Goal: Information Seeking & Learning: Learn about a topic

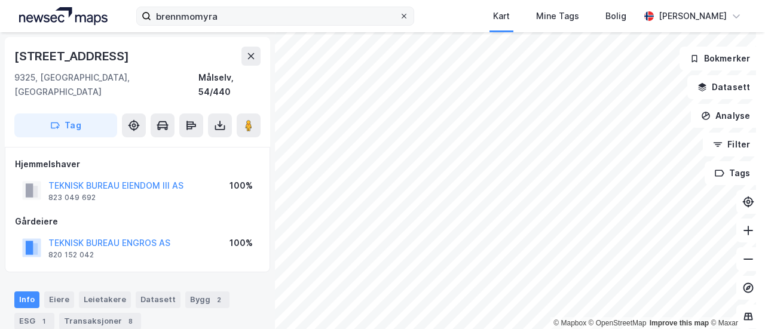
click at [408, 14] on icon at bounding box center [403, 16] width 7 height 7
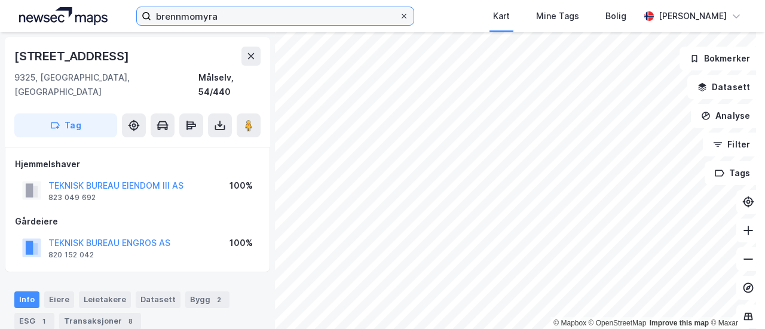
click at [399, 14] on input "brennmomyra" at bounding box center [275, 16] width 248 height 18
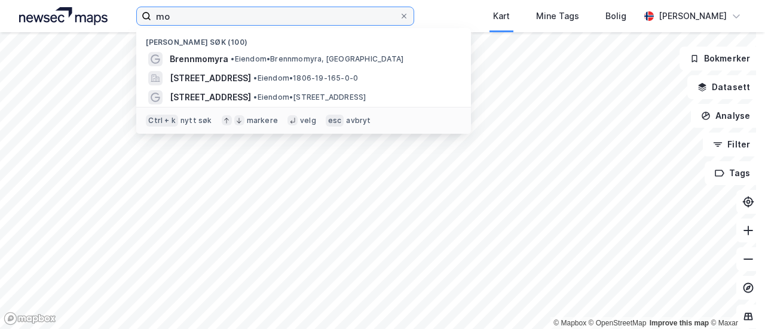
type input "m"
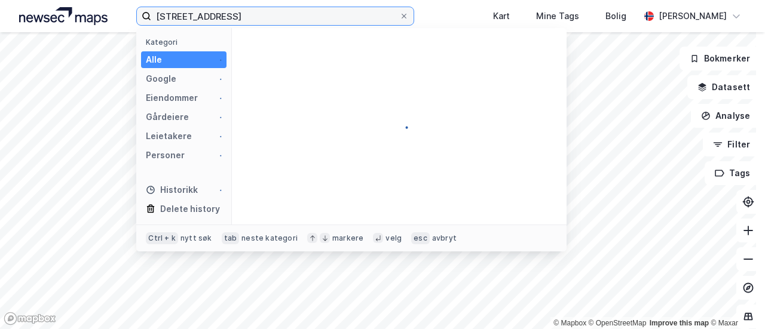
type input "[STREET_ADDRESS]"
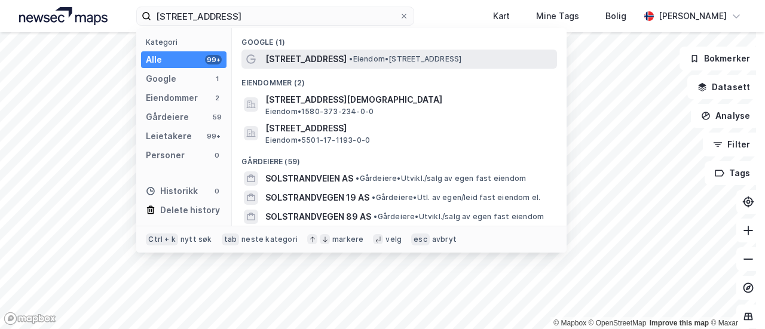
click at [296, 62] on span "[STREET_ADDRESS]" at bounding box center [305, 59] width 81 height 14
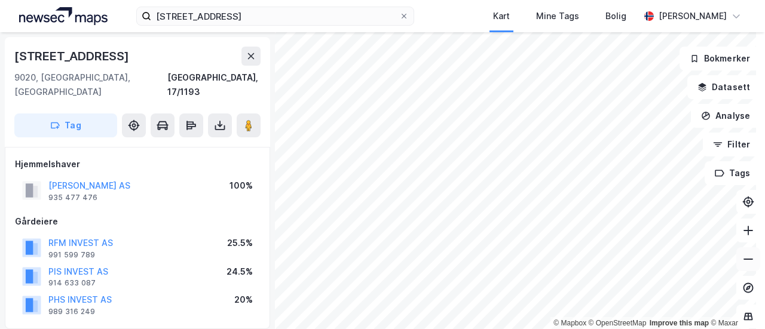
click at [742, 256] on icon at bounding box center [748, 259] width 12 height 12
click at [742, 257] on icon at bounding box center [748, 259] width 12 height 12
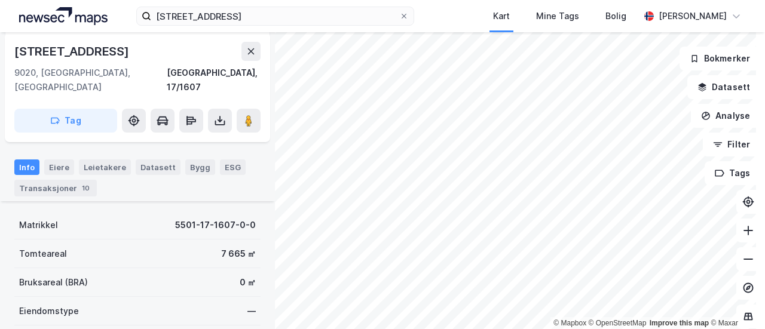
scroll to position [142, 0]
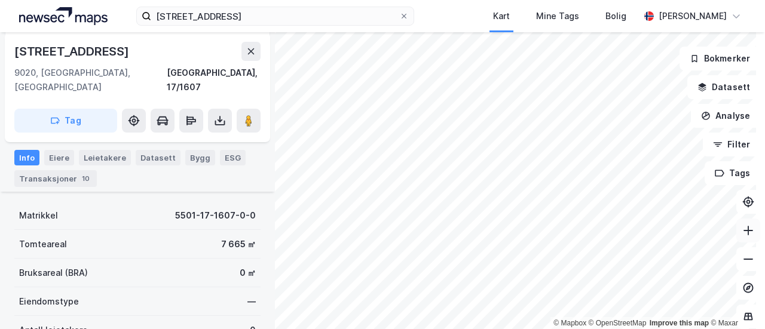
click at [742, 225] on icon at bounding box center [748, 231] width 12 height 12
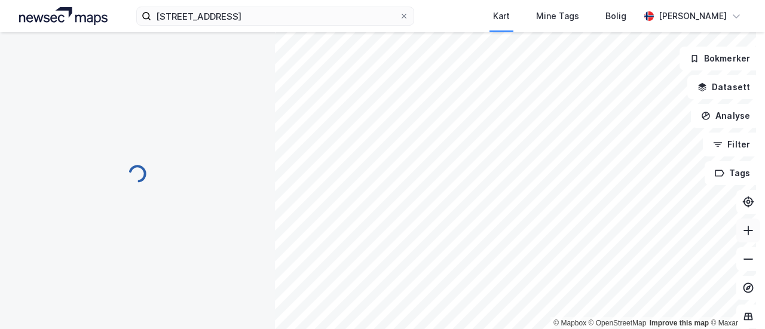
scroll to position [142, 0]
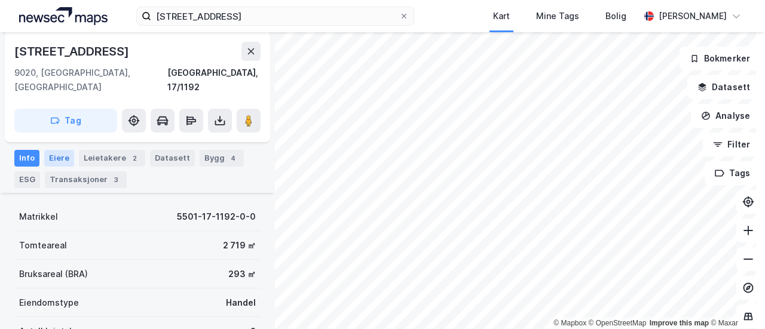
click at [61, 150] on div "Eiere" at bounding box center [59, 158] width 30 height 17
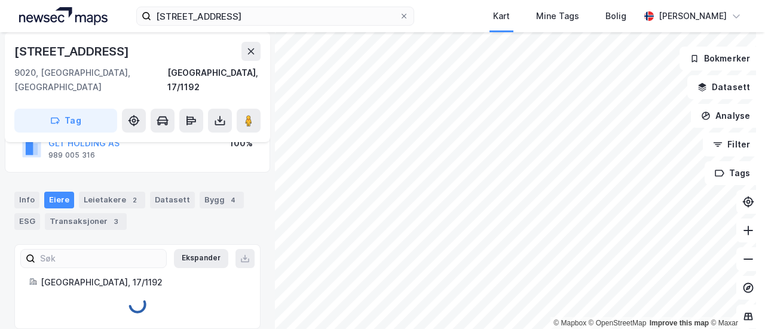
scroll to position [136, 0]
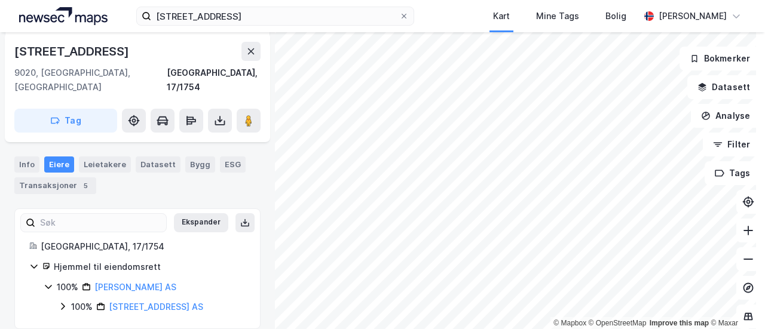
scroll to position [191, 0]
click at [44, 283] on icon at bounding box center [49, 288] width 10 height 10
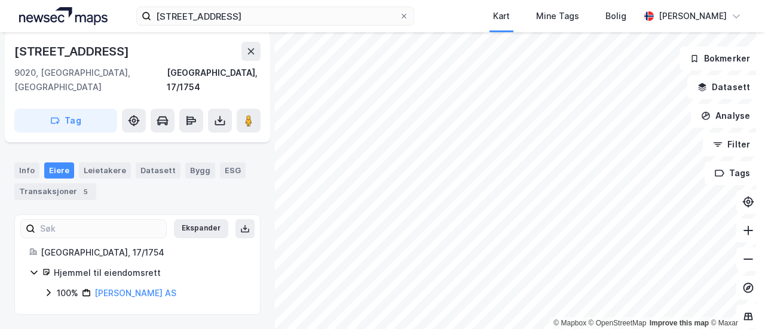
scroll to position [171, 0]
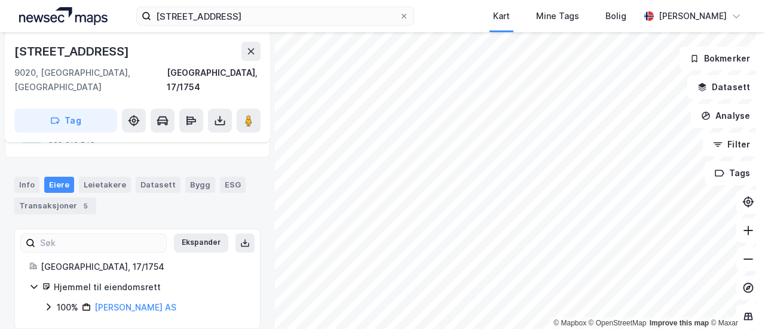
click at [36, 282] on icon at bounding box center [34, 287] width 10 height 10
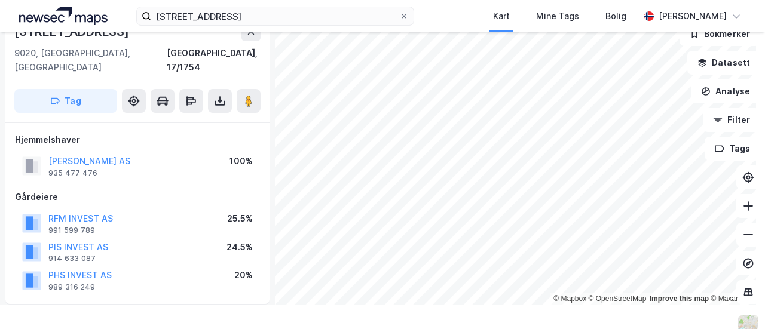
scroll to position [151, 0]
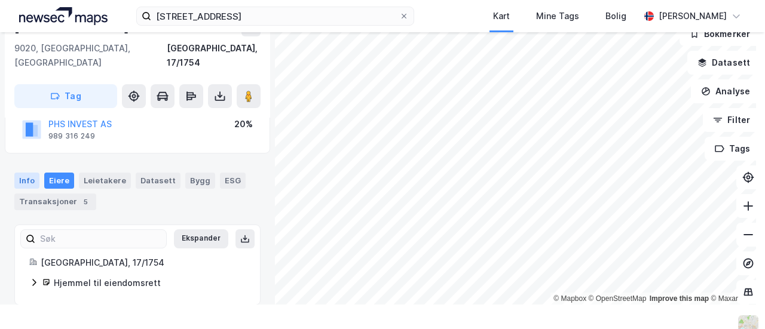
click at [27, 173] on div "Info" at bounding box center [26, 181] width 25 height 16
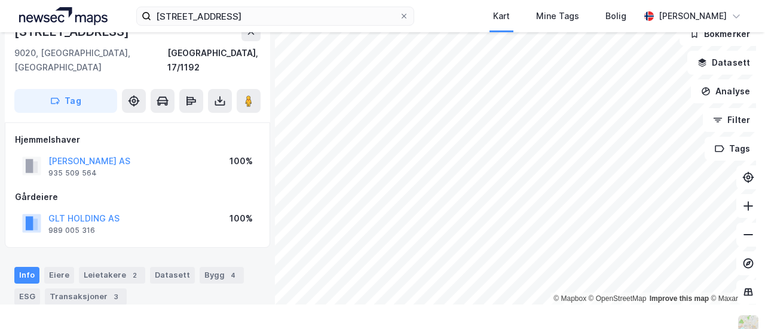
scroll to position [151, 0]
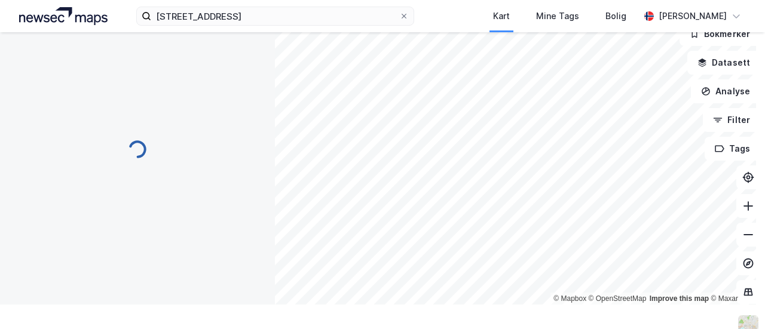
scroll to position [151, 0]
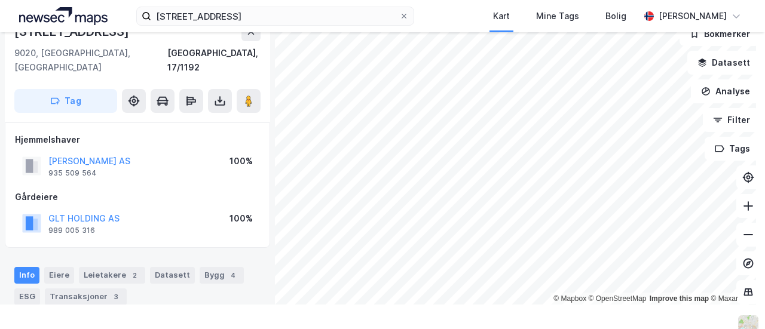
scroll to position [151, 0]
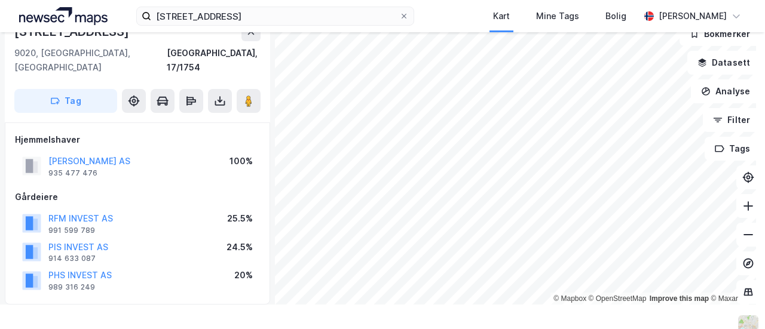
scroll to position [151, 0]
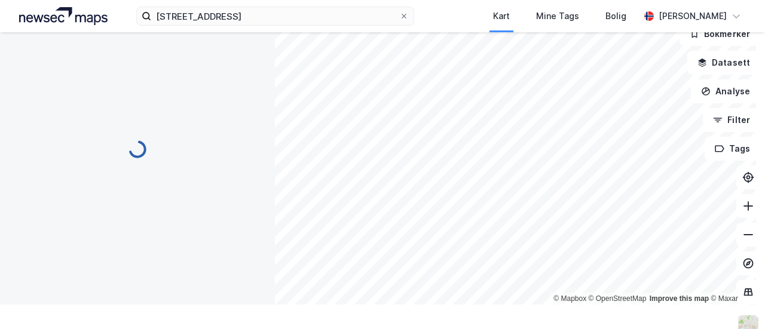
scroll to position [151, 0]
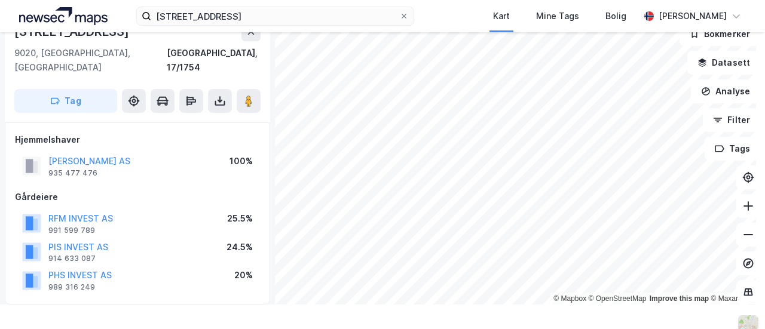
scroll to position [151, 0]
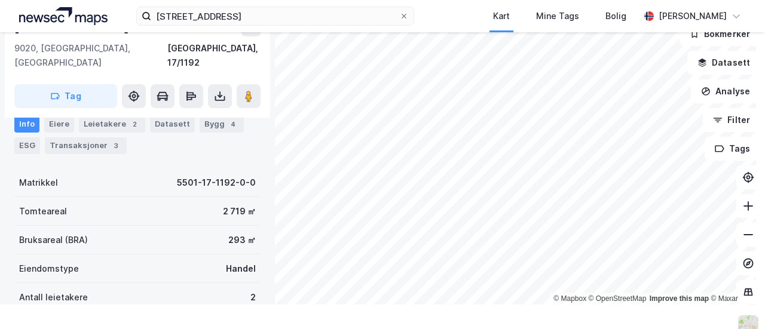
scroll to position [145, 0]
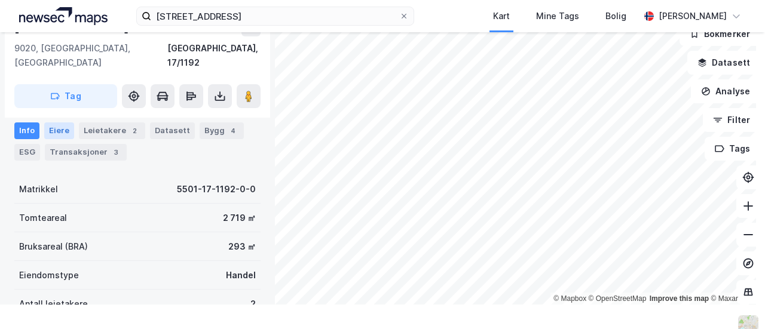
click at [54, 122] on div "Eiere" at bounding box center [59, 130] width 30 height 17
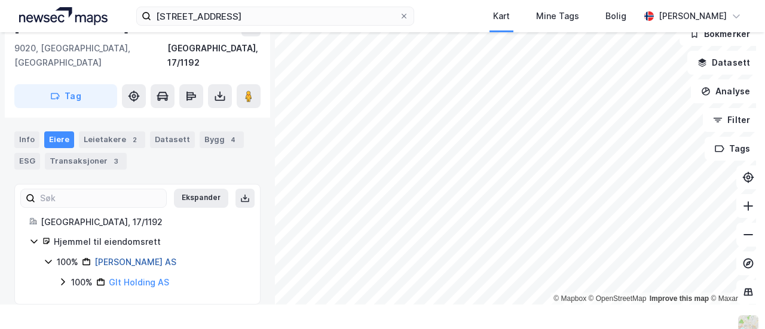
click at [156, 257] on link "[PERSON_NAME] AS" at bounding box center [135, 262] width 82 height 10
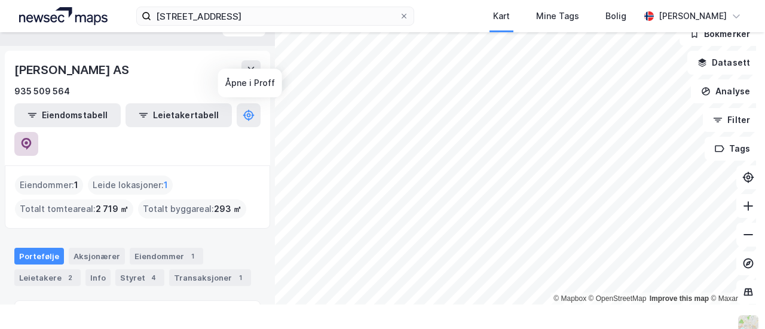
click at [32, 138] on icon at bounding box center [26, 144] width 12 height 12
click at [742, 231] on icon at bounding box center [748, 235] width 12 height 12
click at [736, 241] on button at bounding box center [748, 235] width 24 height 24
click at [748, 207] on icon at bounding box center [748, 206] width 1 height 10
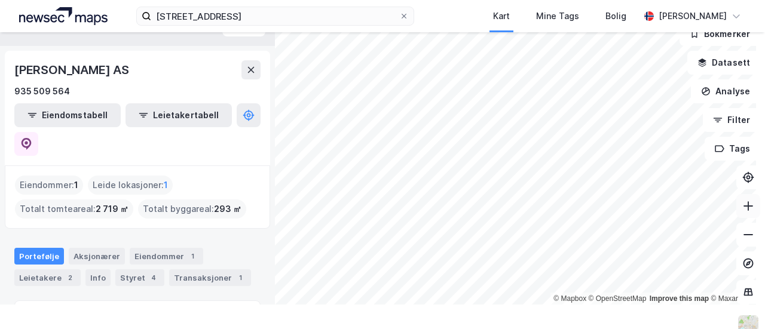
click at [748, 203] on icon at bounding box center [748, 206] width 1 height 10
click at [743, 231] on icon at bounding box center [748, 235] width 12 height 12
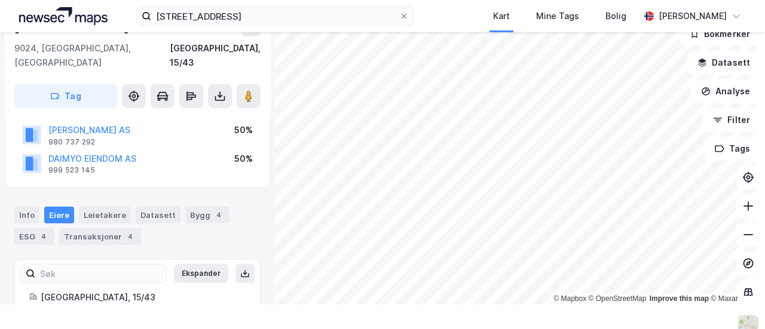
scroll to position [89, 0]
click at [27, 206] on div "Info" at bounding box center [26, 214] width 25 height 17
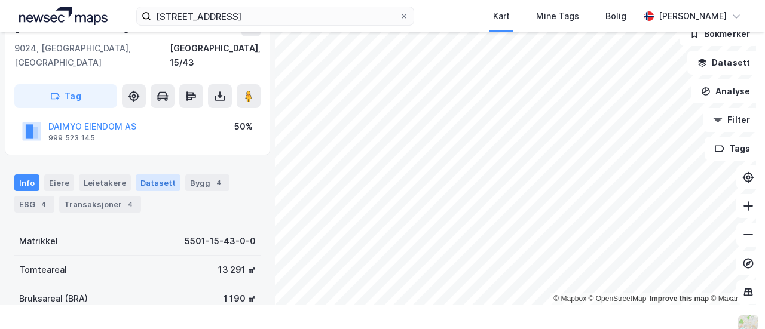
scroll to position [121, 0]
click at [742, 214] on button at bounding box center [748, 206] width 24 height 24
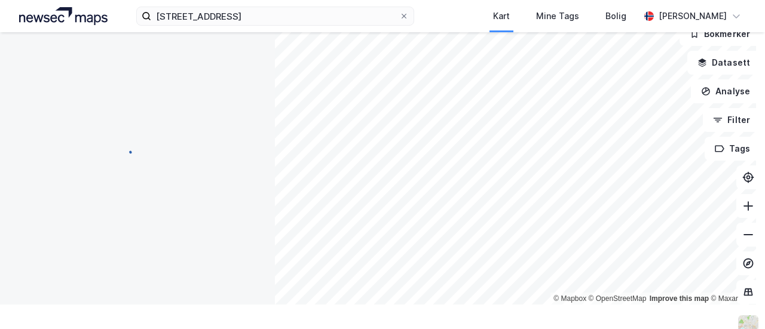
scroll to position [0, 0]
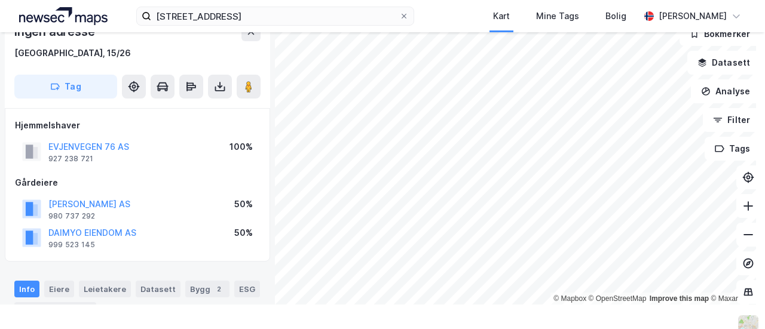
scroll to position [121, 0]
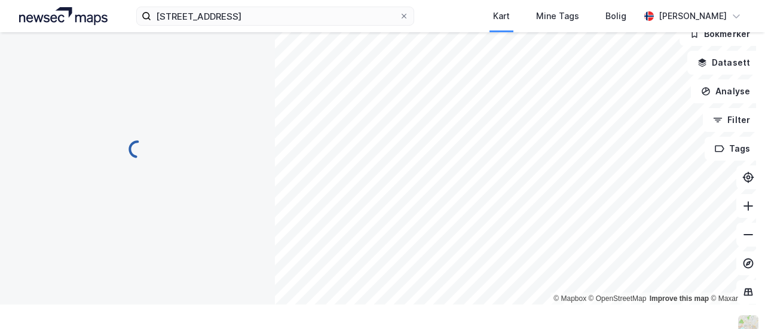
scroll to position [121, 0]
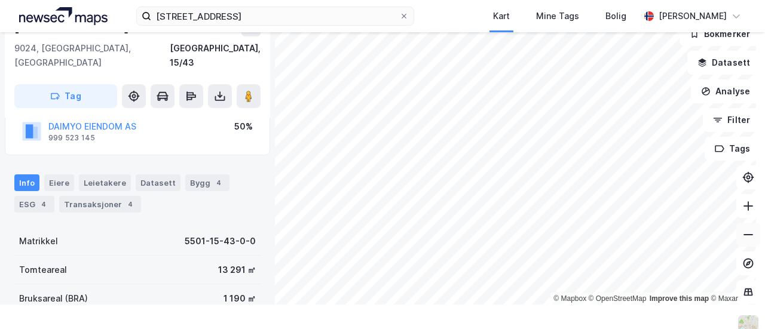
click at [742, 234] on icon at bounding box center [748, 235] width 12 height 12
click at [407, 16] on icon at bounding box center [403, 16] width 7 height 7
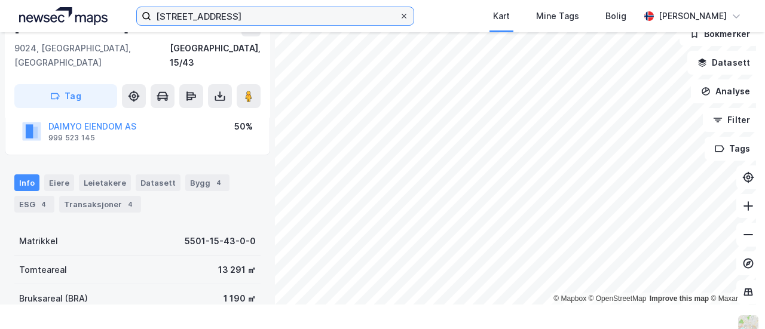
click at [399, 16] on input "[STREET_ADDRESS]" at bounding box center [275, 16] width 248 height 18
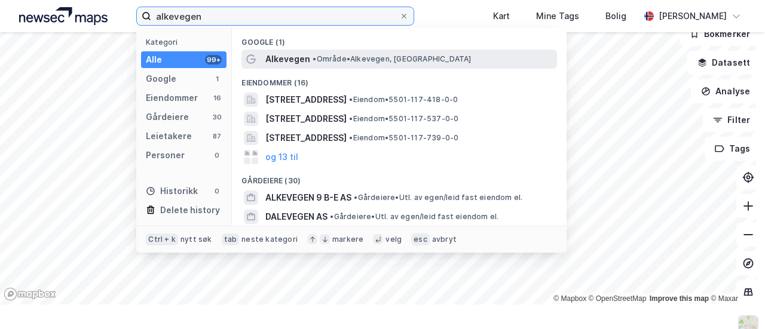
type input "alkevegen"
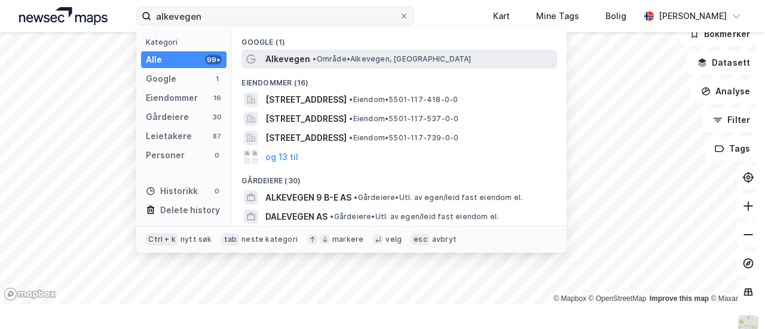
click at [274, 53] on span "Alkevegen" at bounding box center [287, 59] width 45 height 14
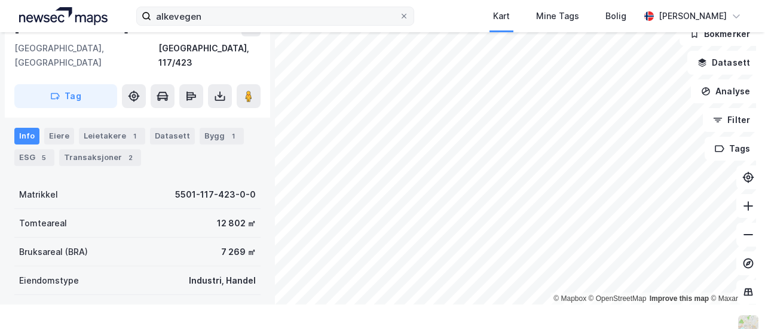
scroll to position [124, 0]
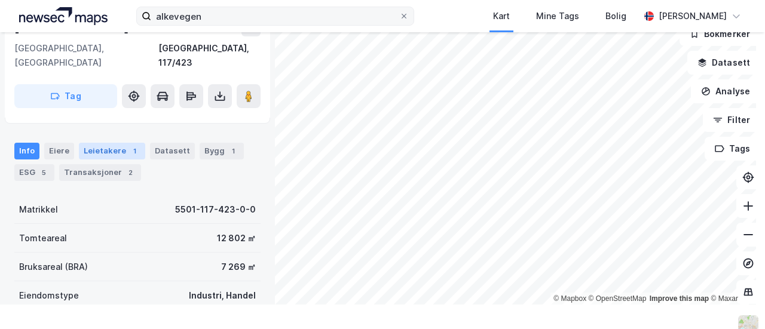
click at [118, 143] on div "Leietakere 1" at bounding box center [112, 151] width 66 height 17
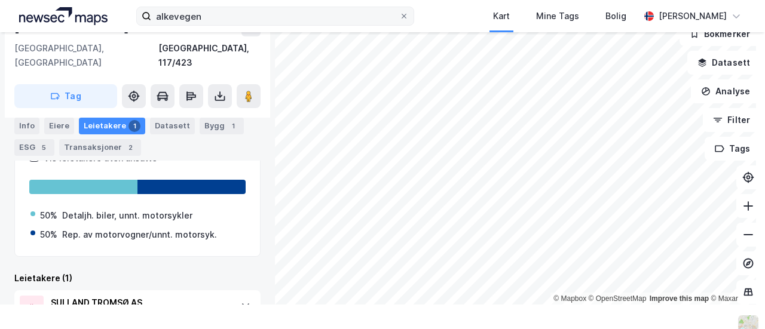
scroll to position [203, 0]
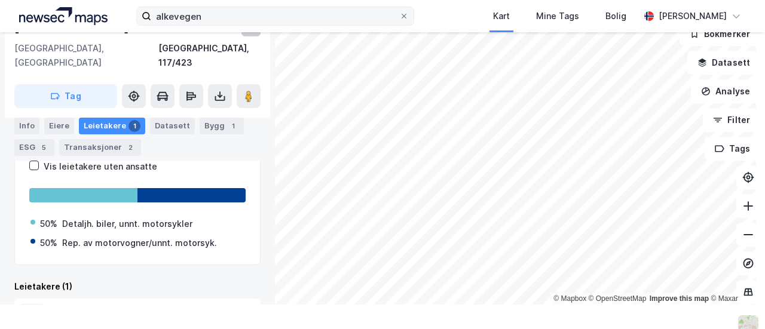
click at [255, 33] on button at bounding box center [250, 26] width 19 height 19
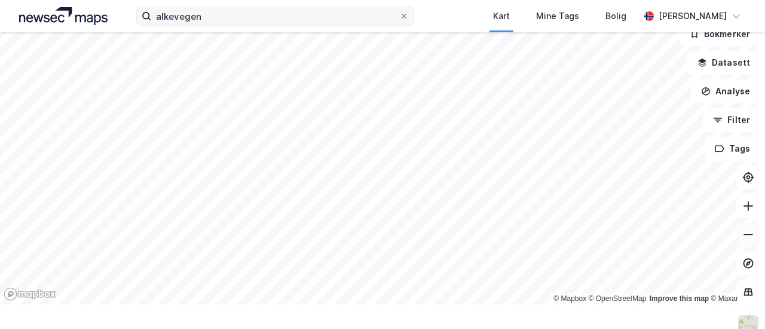
click at [742, 237] on icon at bounding box center [748, 235] width 12 height 12
click at [736, 204] on button at bounding box center [748, 206] width 24 height 24
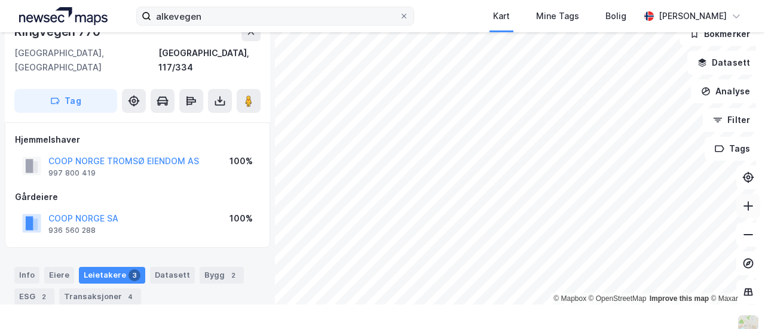
scroll to position [197, 0]
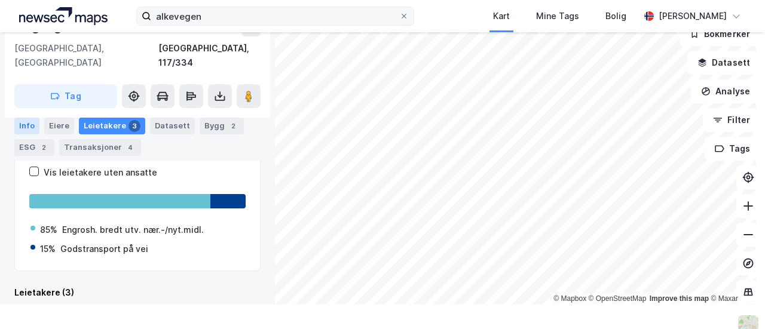
click at [26, 124] on div "Info" at bounding box center [26, 126] width 25 height 17
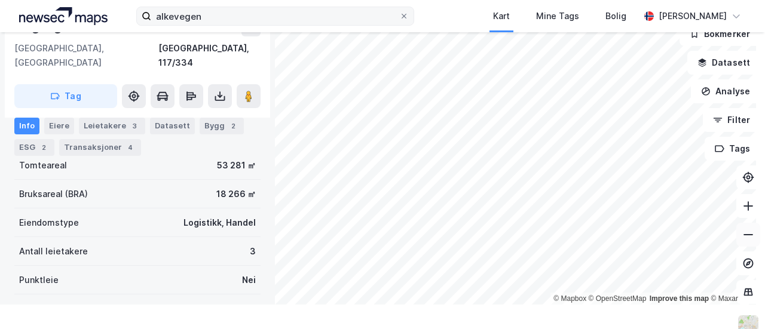
click at [742, 233] on icon at bounding box center [748, 235] width 12 height 12
click at [737, 241] on button at bounding box center [748, 235] width 24 height 24
click at [742, 208] on icon at bounding box center [748, 206] width 12 height 12
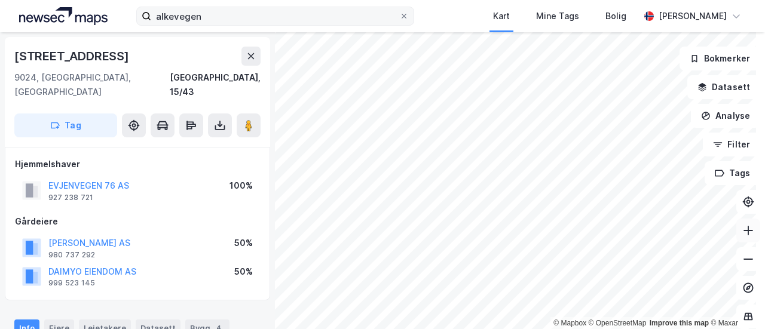
click at [736, 229] on button at bounding box center [748, 231] width 24 height 24
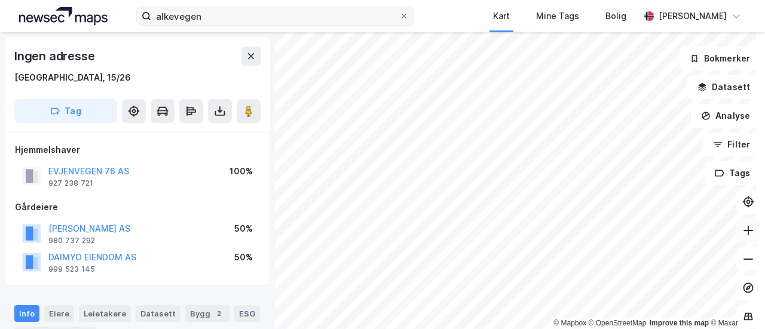
scroll to position [4, 0]
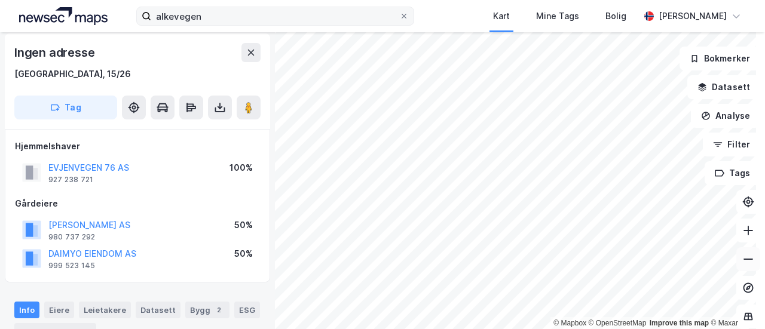
click at [736, 256] on button at bounding box center [748, 259] width 24 height 24
click at [745, 259] on icon at bounding box center [748, 259] width 12 height 12
click at [742, 259] on icon at bounding box center [748, 259] width 12 height 12
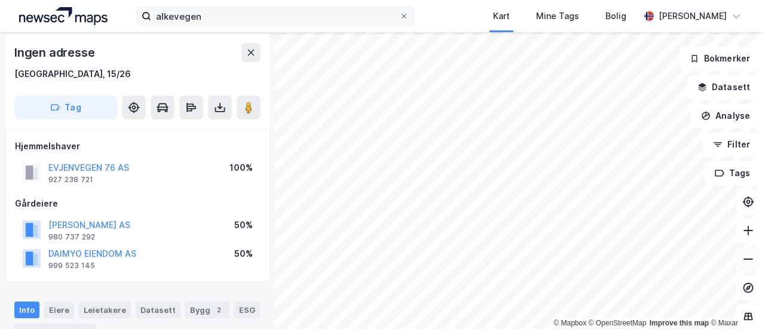
scroll to position [0, 0]
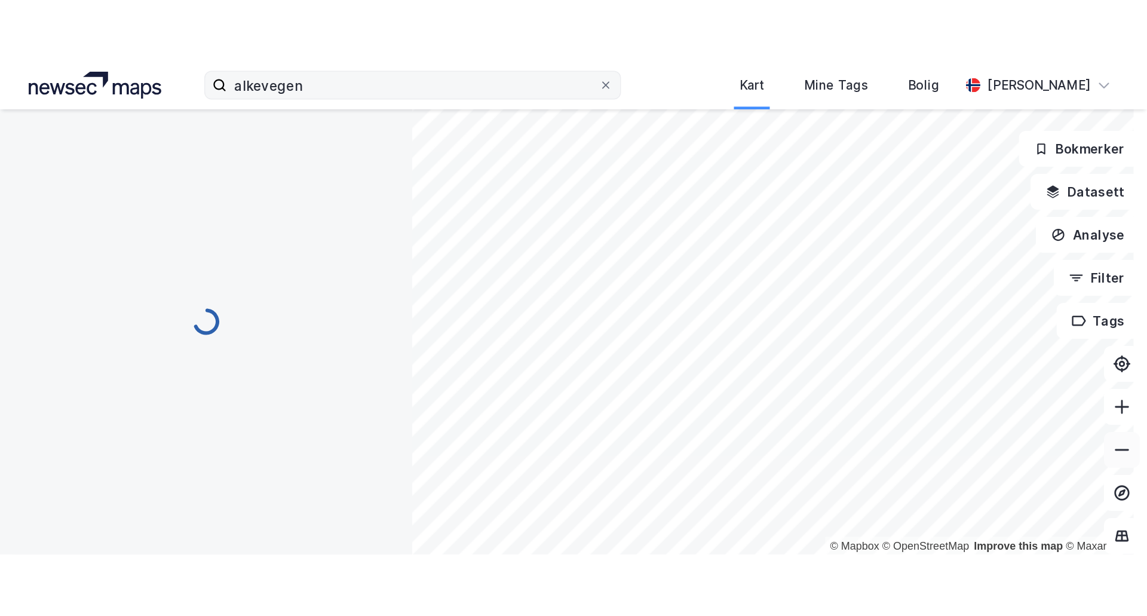
scroll to position [4, 0]
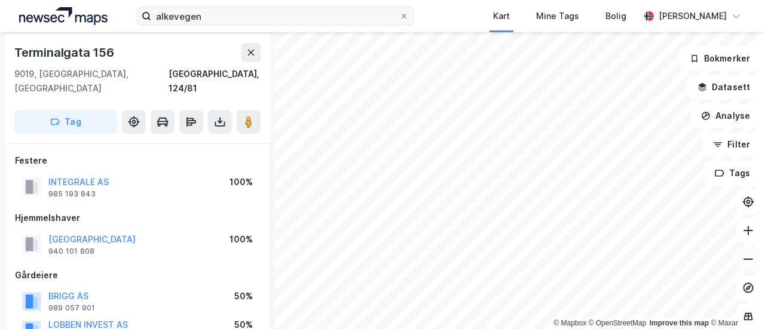
click at [742, 255] on icon at bounding box center [748, 259] width 12 height 12
click at [742, 233] on icon at bounding box center [748, 231] width 12 height 12
click at [748, 228] on icon at bounding box center [748, 231] width 1 height 10
click at [742, 256] on icon at bounding box center [748, 259] width 12 height 12
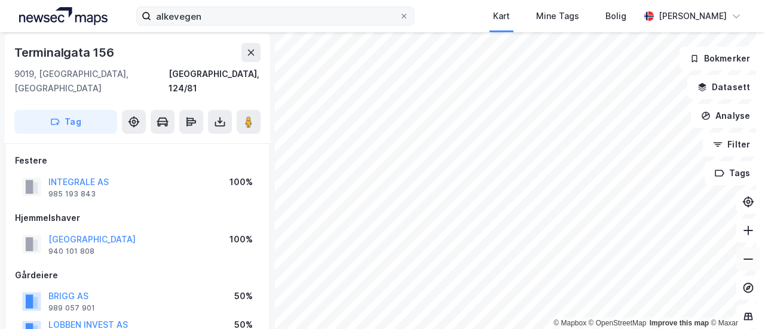
click at [742, 256] on icon at bounding box center [748, 259] width 12 height 12
